Goal: Information Seeking & Learning: Learn about a topic

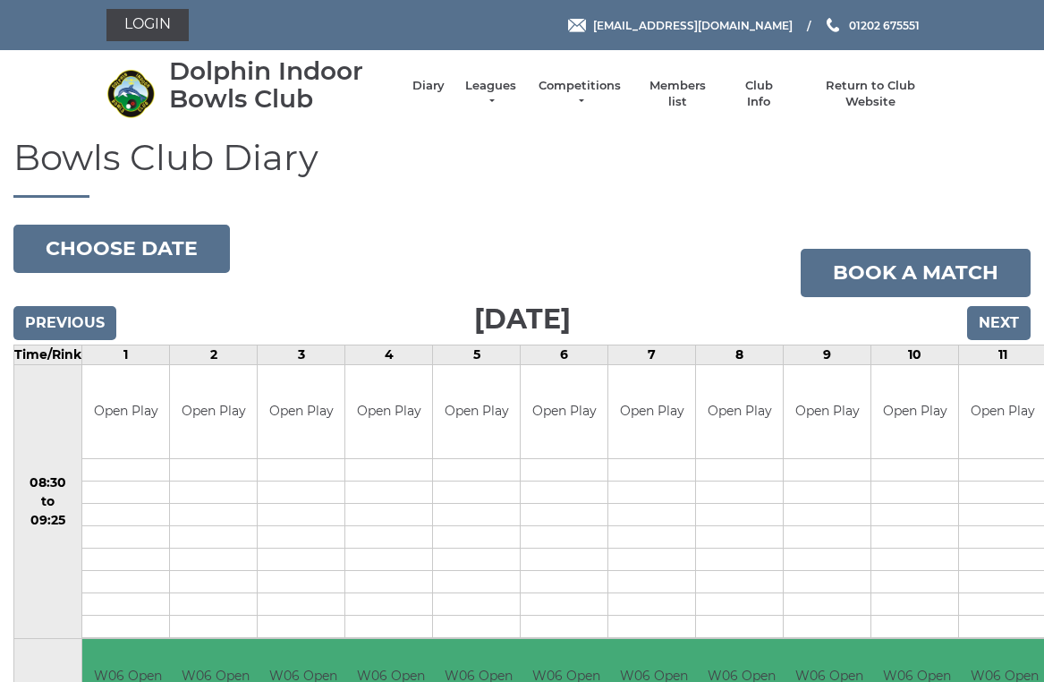
scroll to position [8, 0]
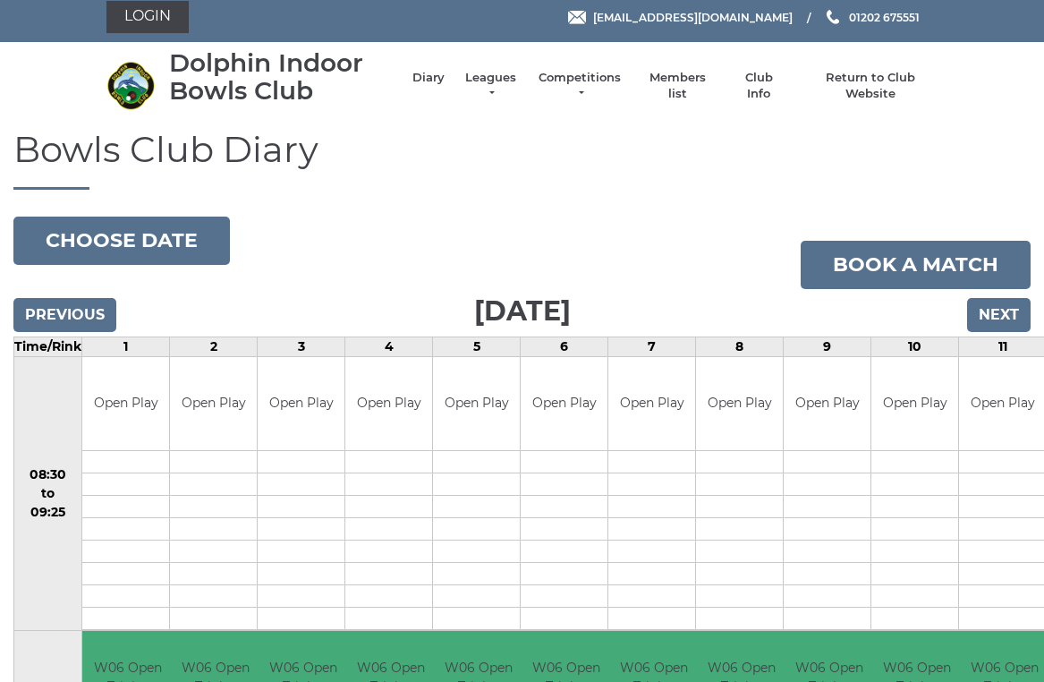
click at [514, 86] on link "Leagues" at bounding box center [491, 86] width 56 height 32
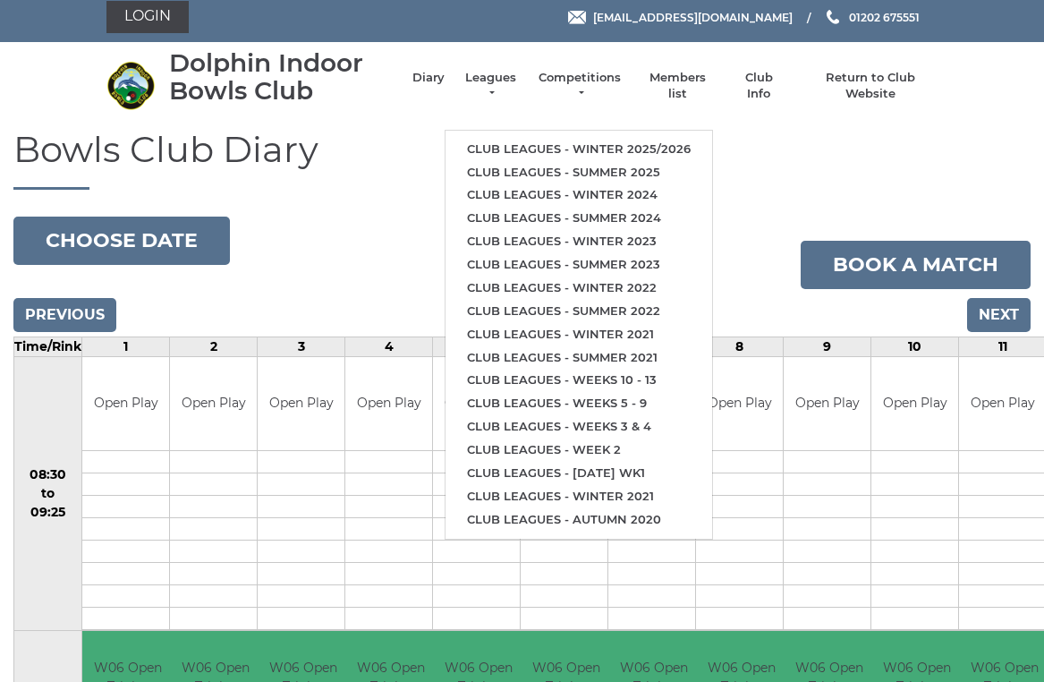
click at [686, 140] on link "Club leagues - Winter 2025/2026" at bounding box center [579, 149] width 267 height 23
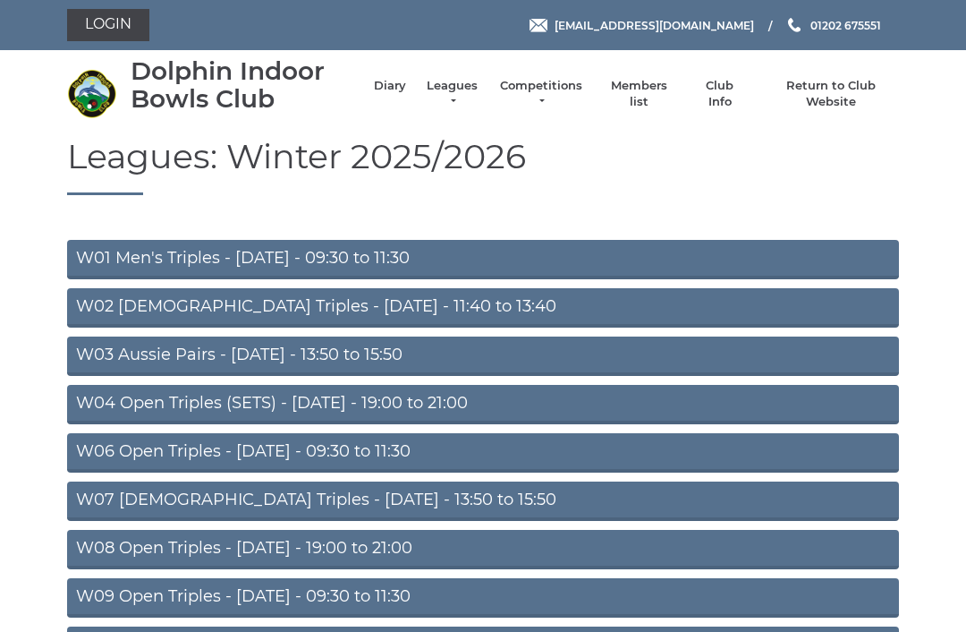
click at [434, 452] on link "W06 Open Triples - Tuesday - 09:30 to 11:30" at bounding box center [483, 452] width 832 height 39
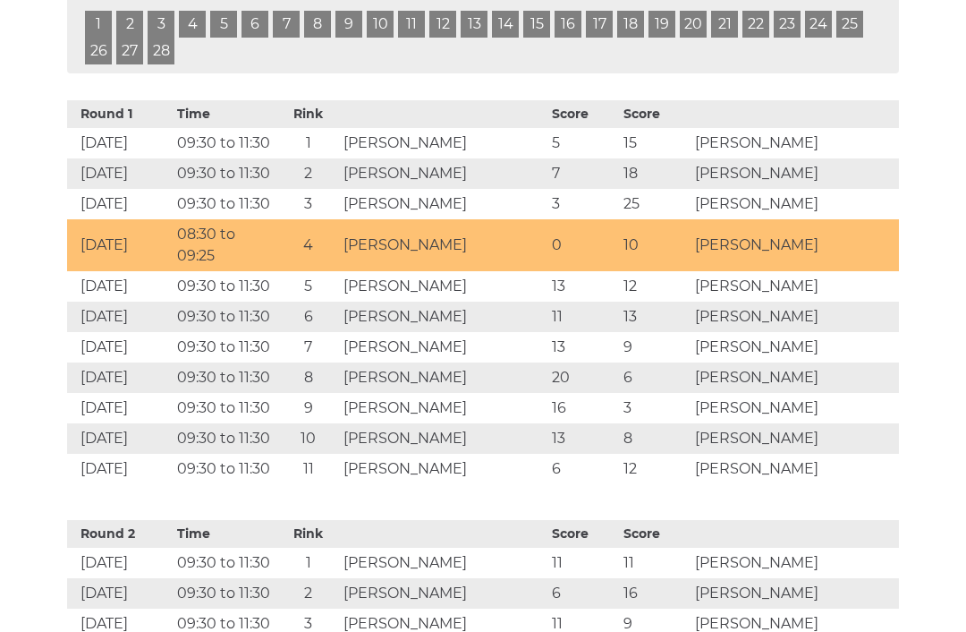
scroll to position [1219, 0]
